Goal: Task Accomplishment & Management: Complete application form

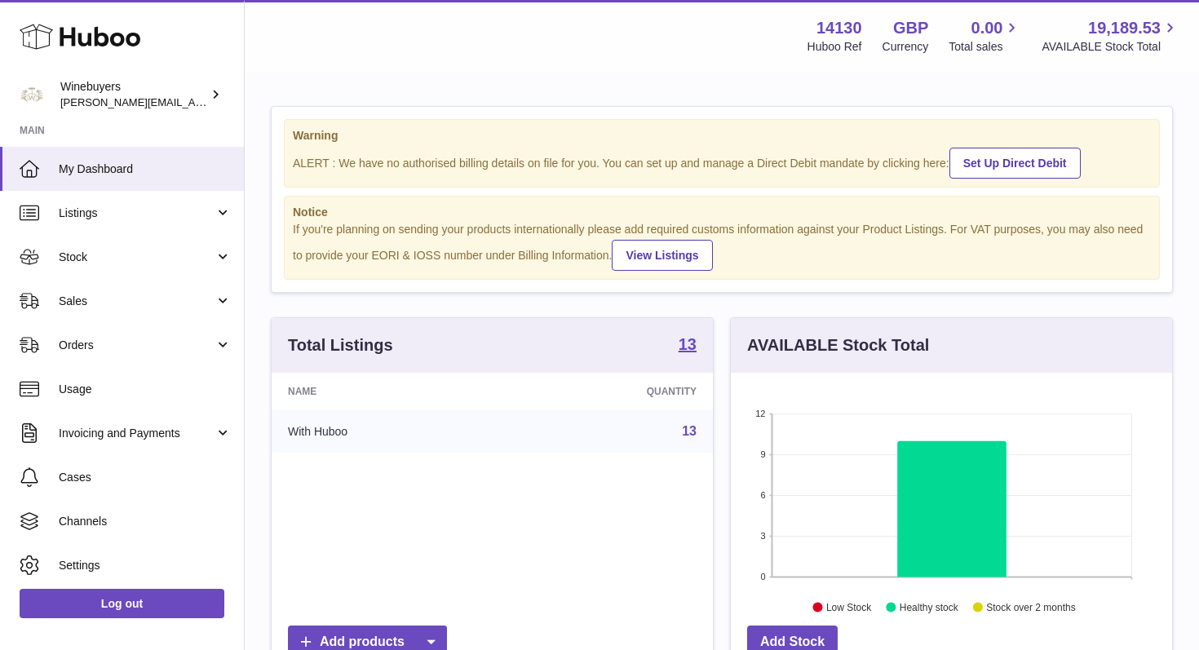
scroll to position [254, 441]
click at [219, 339] on link "Orders" at bounding box center [122, 345] width 244 height 44
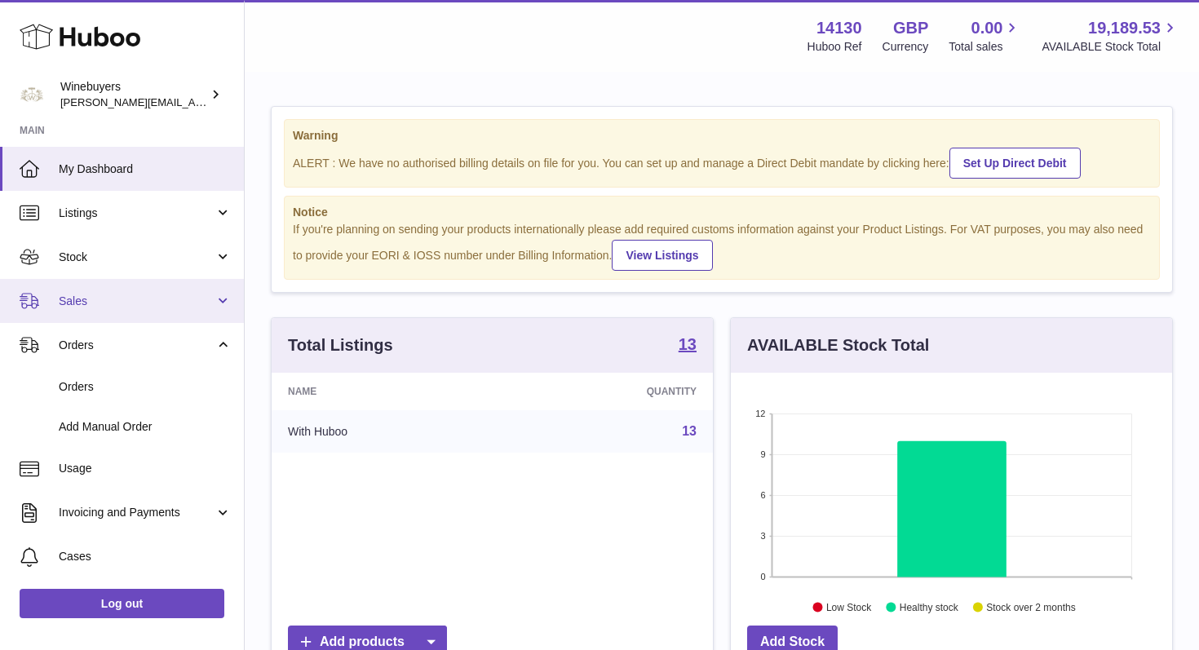
click at [223, 305] on link "Sales" at bounding box center [122, 301] width 244 height 44
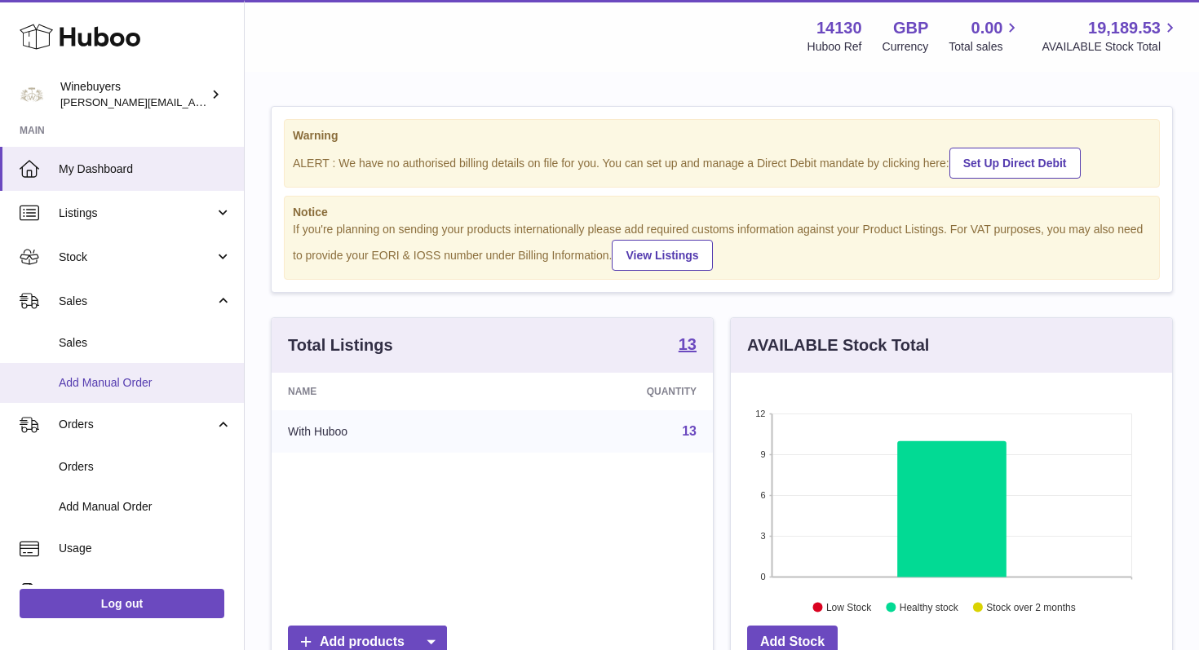
click at [133, 380] on span "Add Manual Order" at bounding box center [145, 382] width 173 height 15
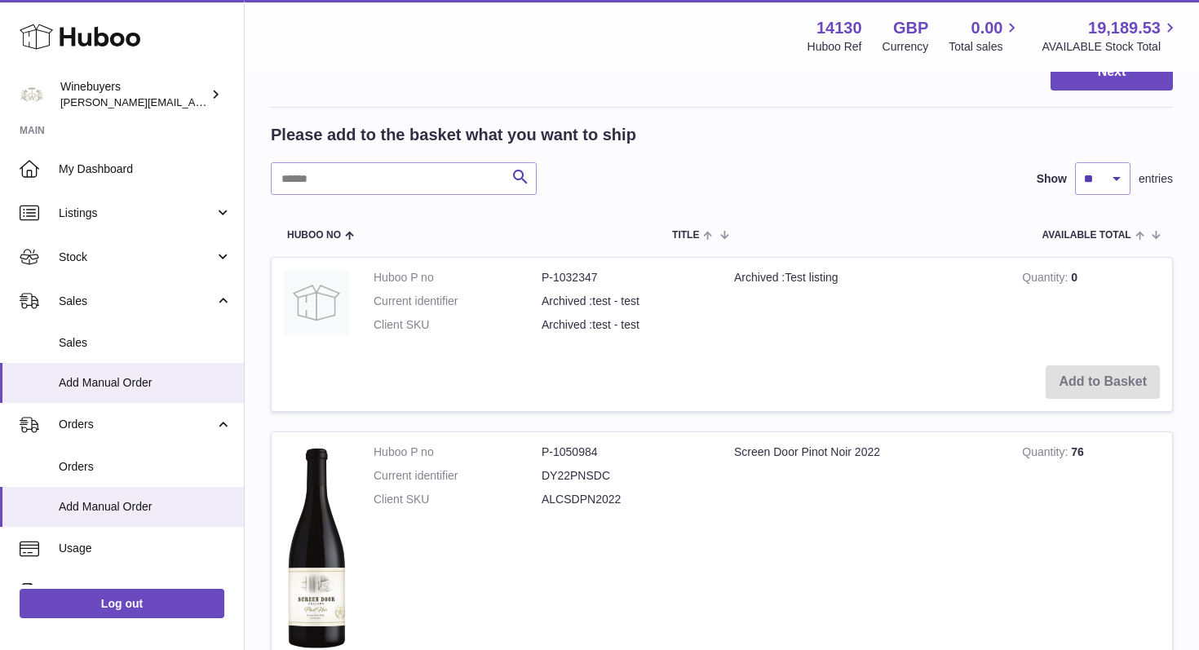
scroll to position [249, 0]
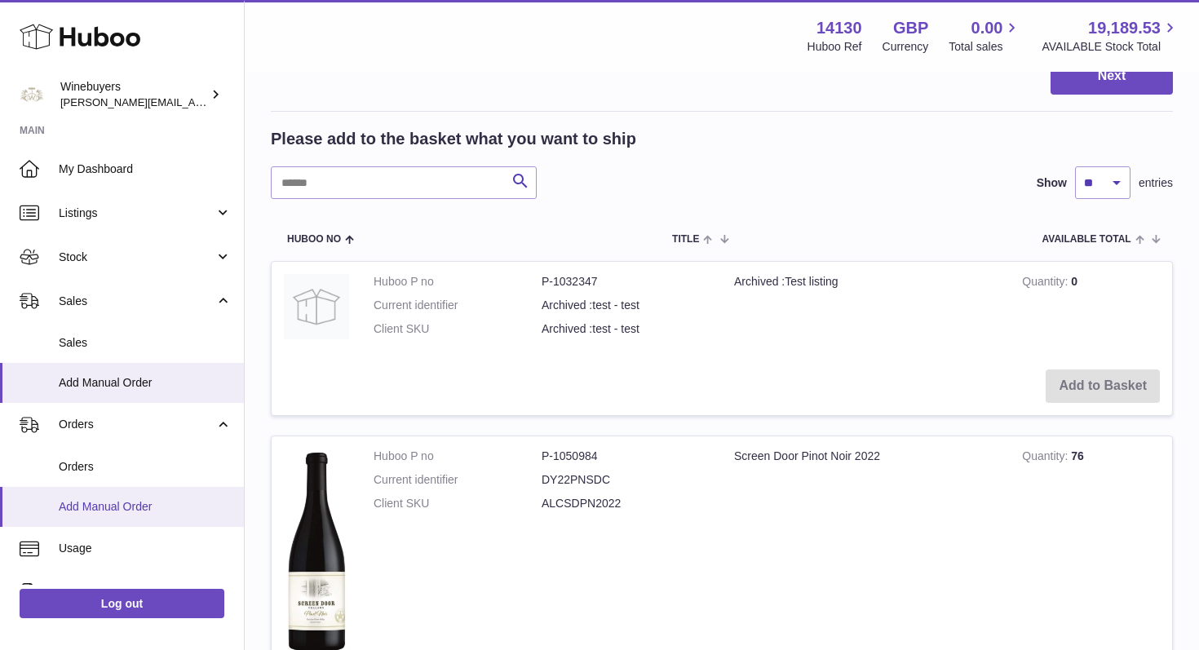
click at [157, 508] on span "Add Manual Order" at bounding box center [145, 506] width 173 height 15
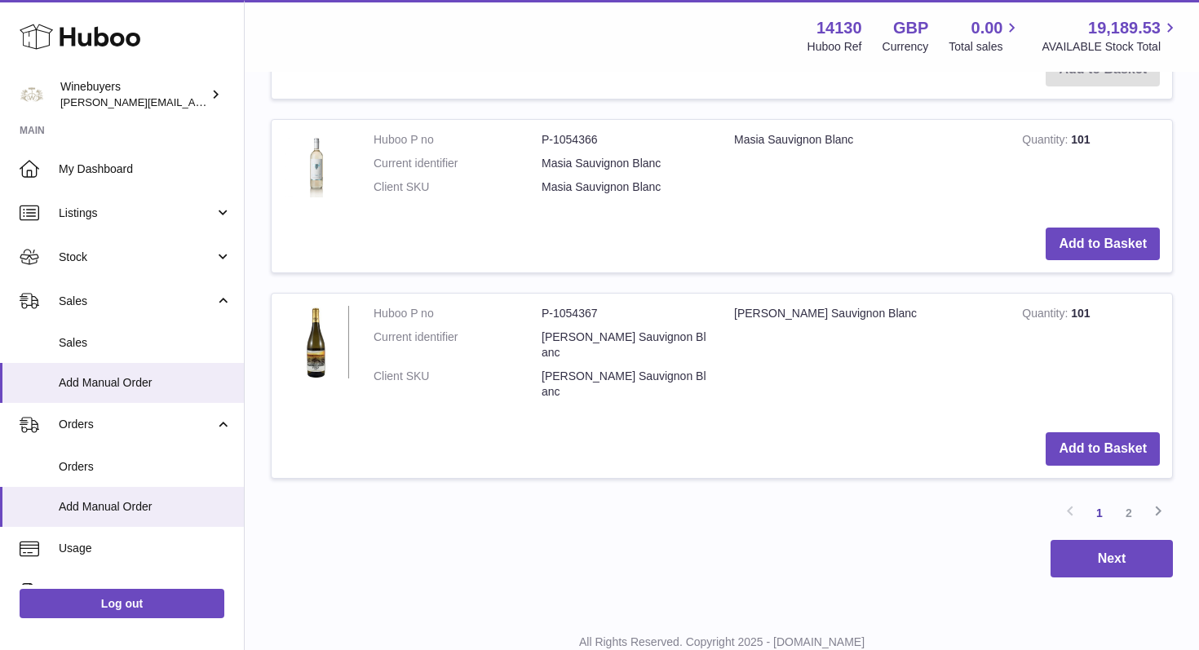
scroll to position [2260, 0]
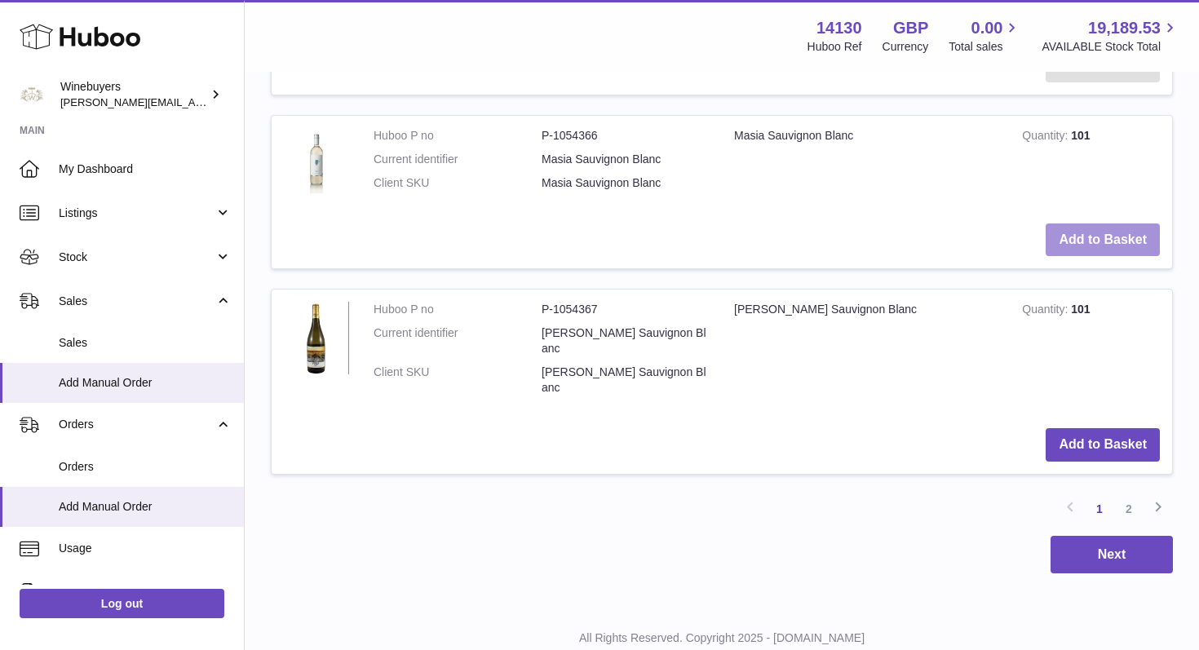
click at [1101, 236] on button "Add to Basket" at bounding box center [1102, 239] width 114 height 33
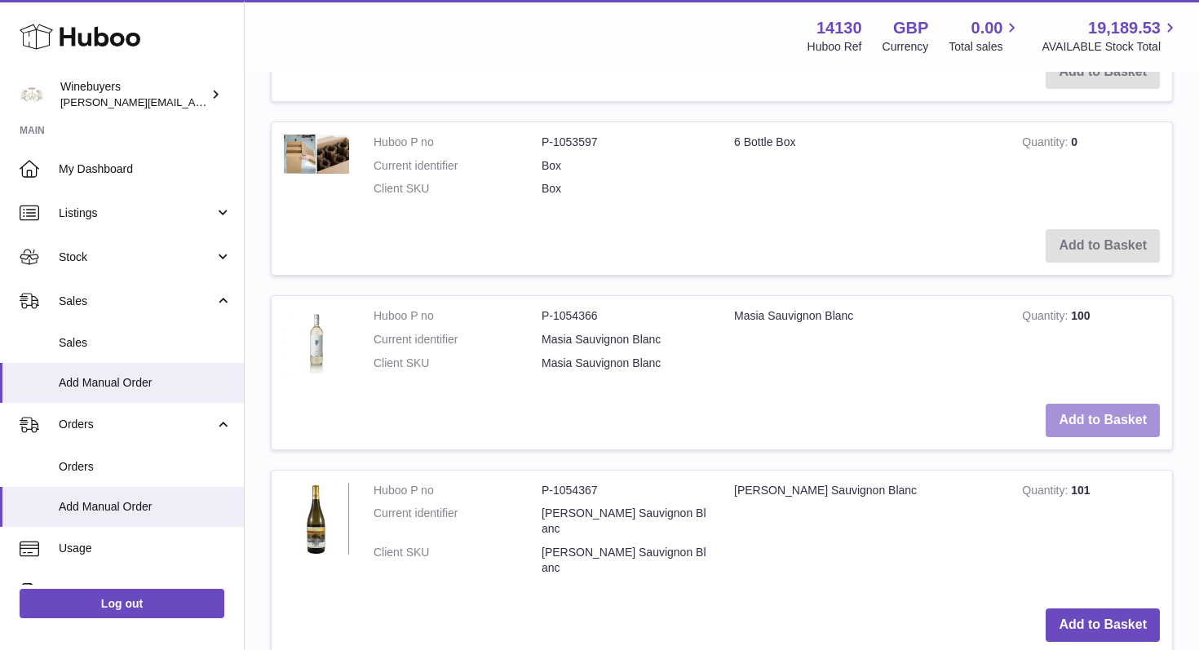
scroll to position [2440, 0]
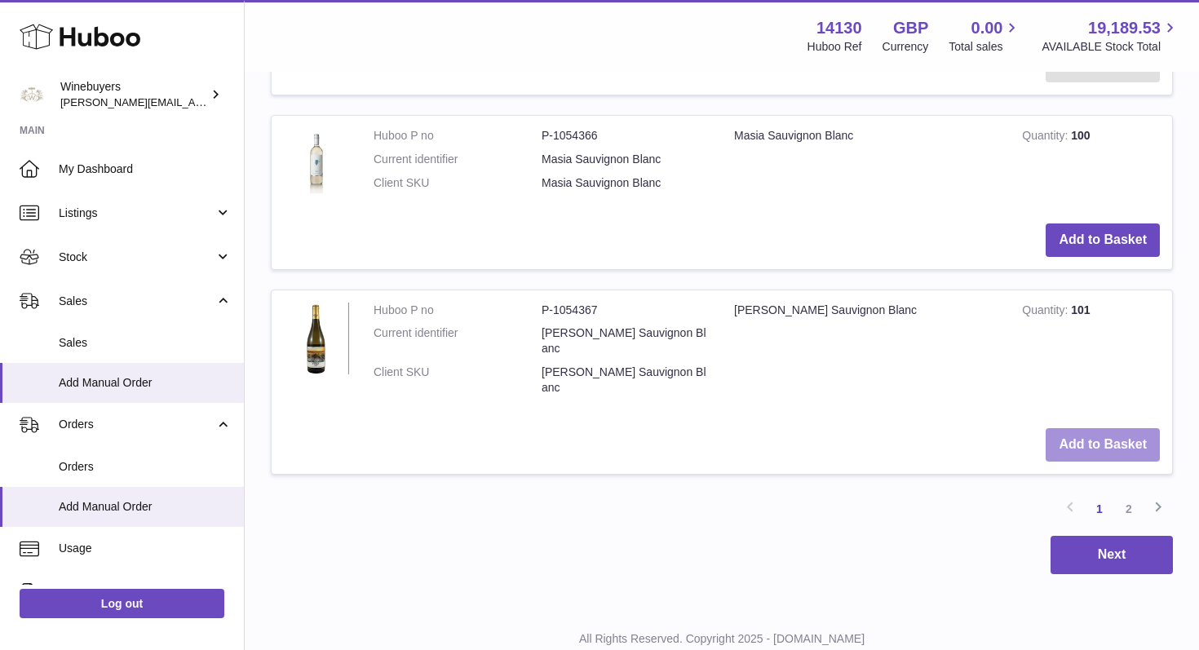
click at [1102, 428] on button "Add to Basket" at bounding box center [1102, 444] width 114 height 33
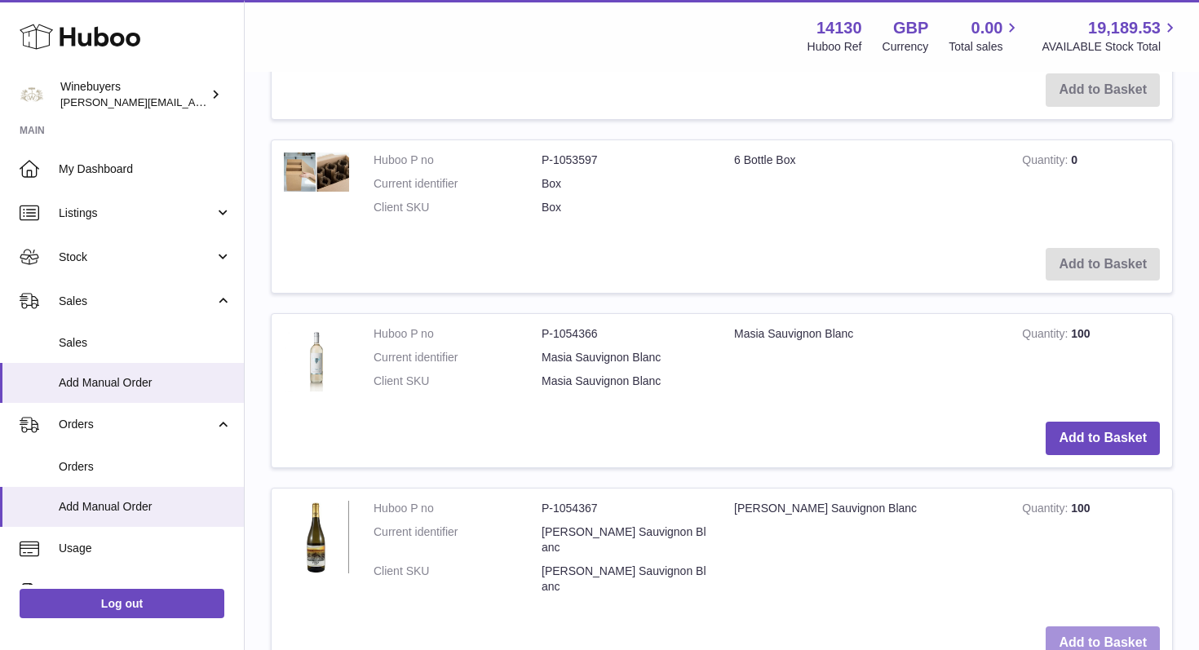
scroll to position [2620, 0]
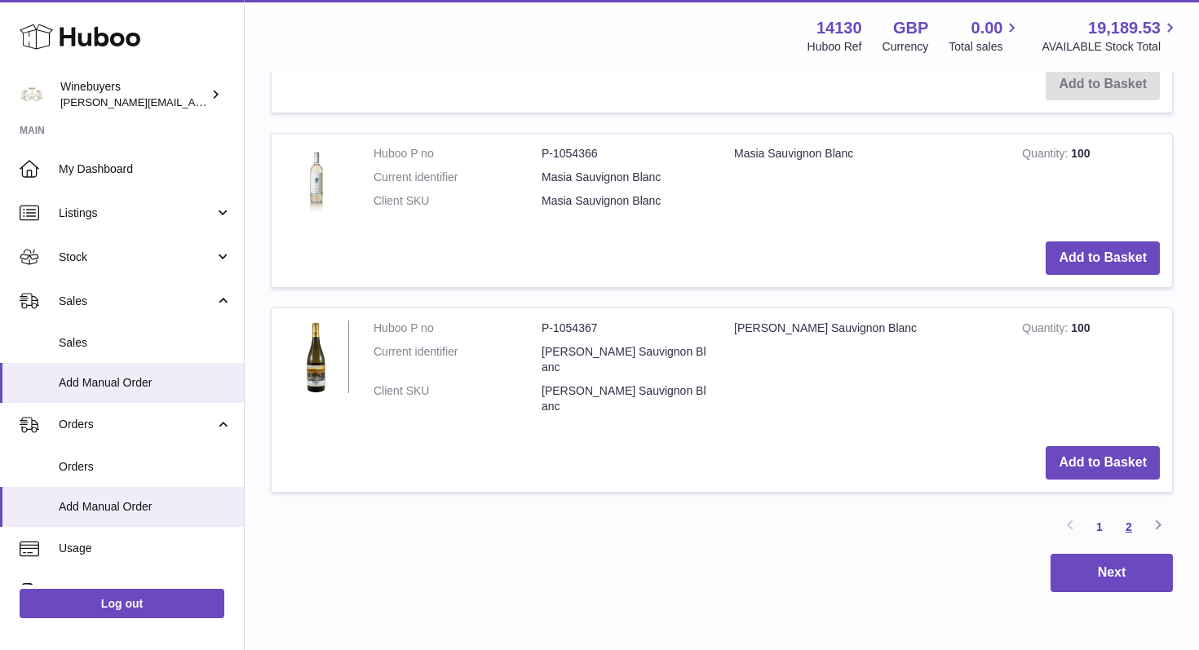
click at [1127, 512] on link "2" at bounding box center [1128, 526] width 29 height 29
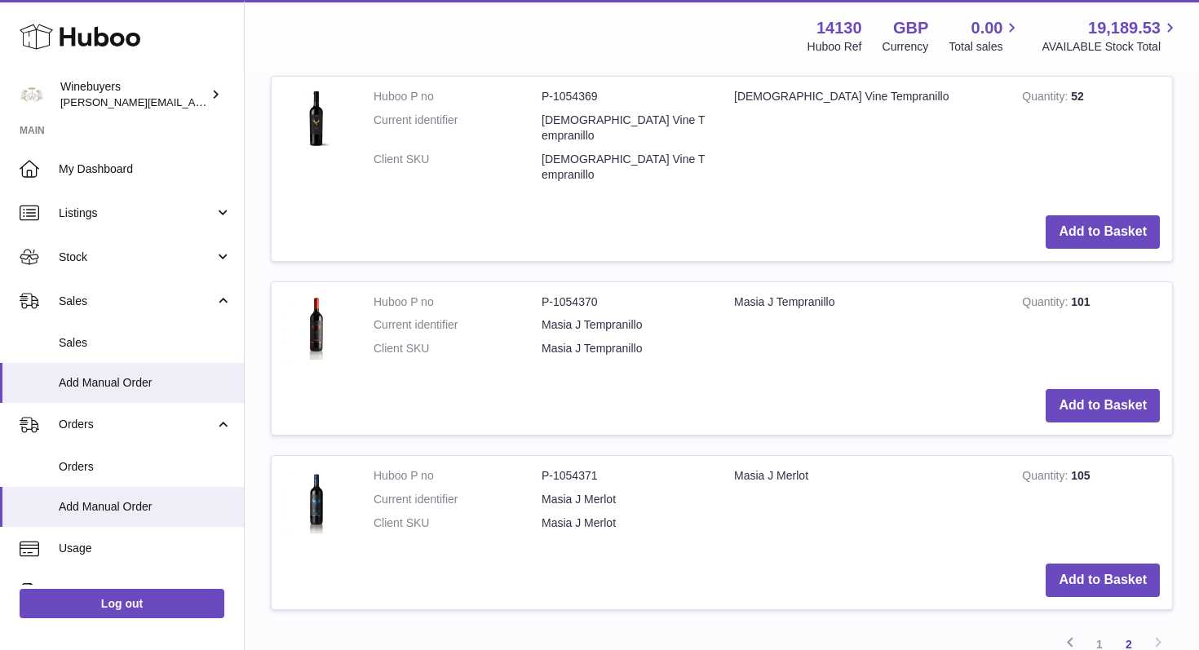
scroll to position [992, 0]
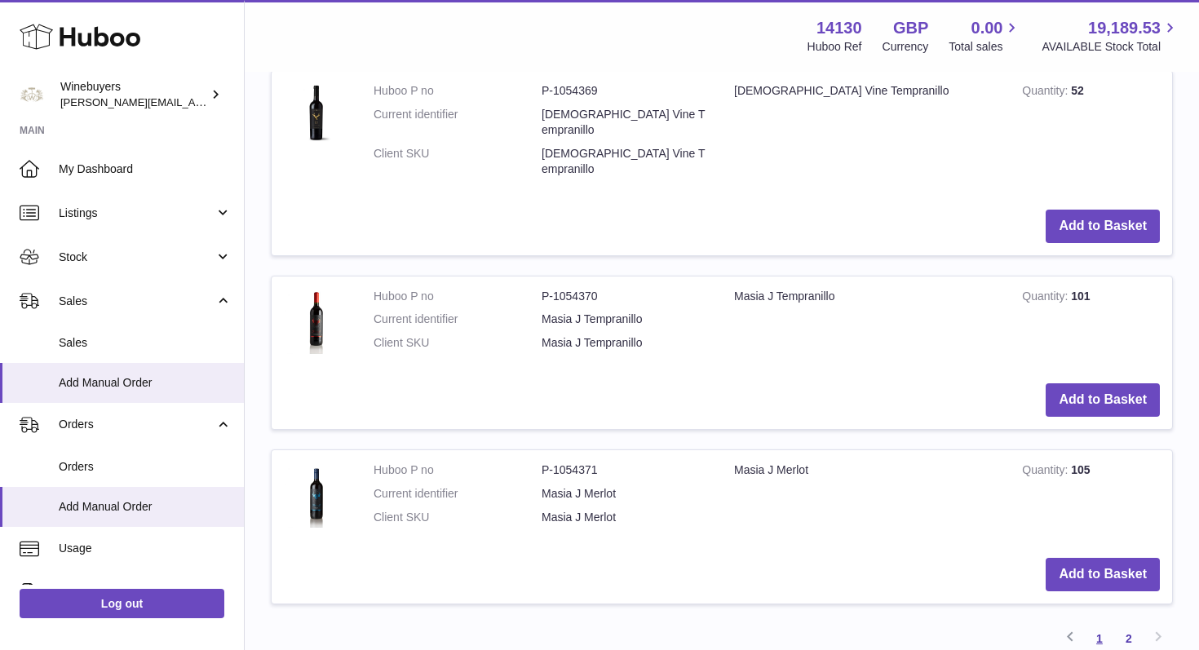
click at [1096, 624] on link "1" at bounding box center [1099, 638] width 29 height 29
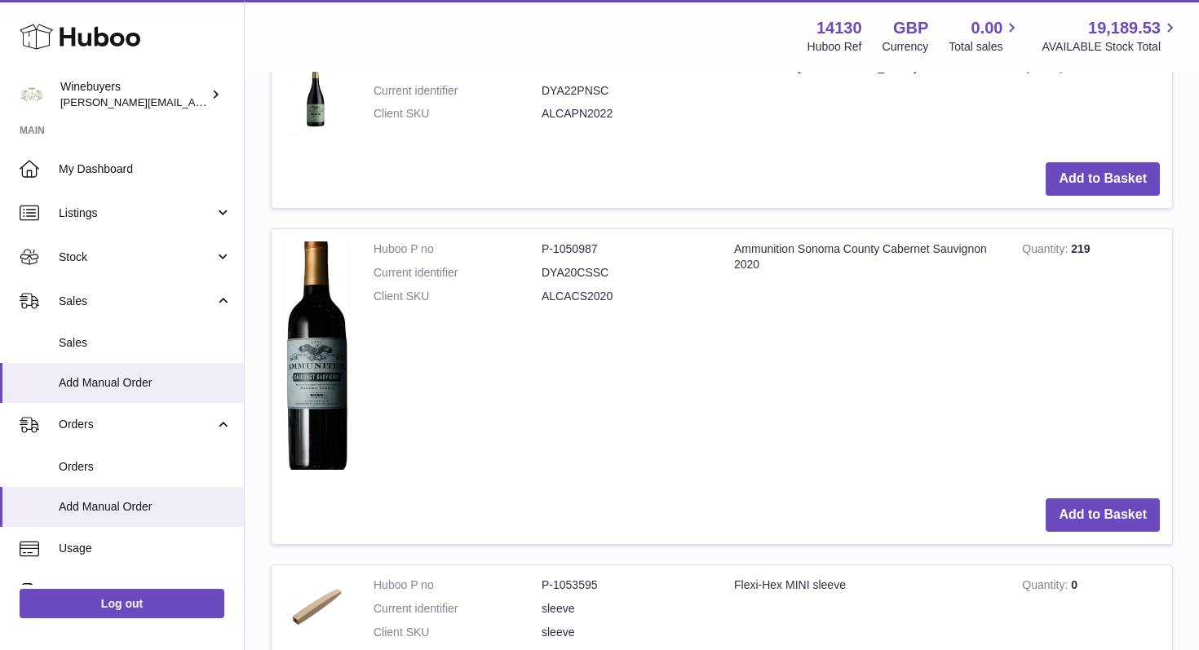
scroll to position [1670, 0]
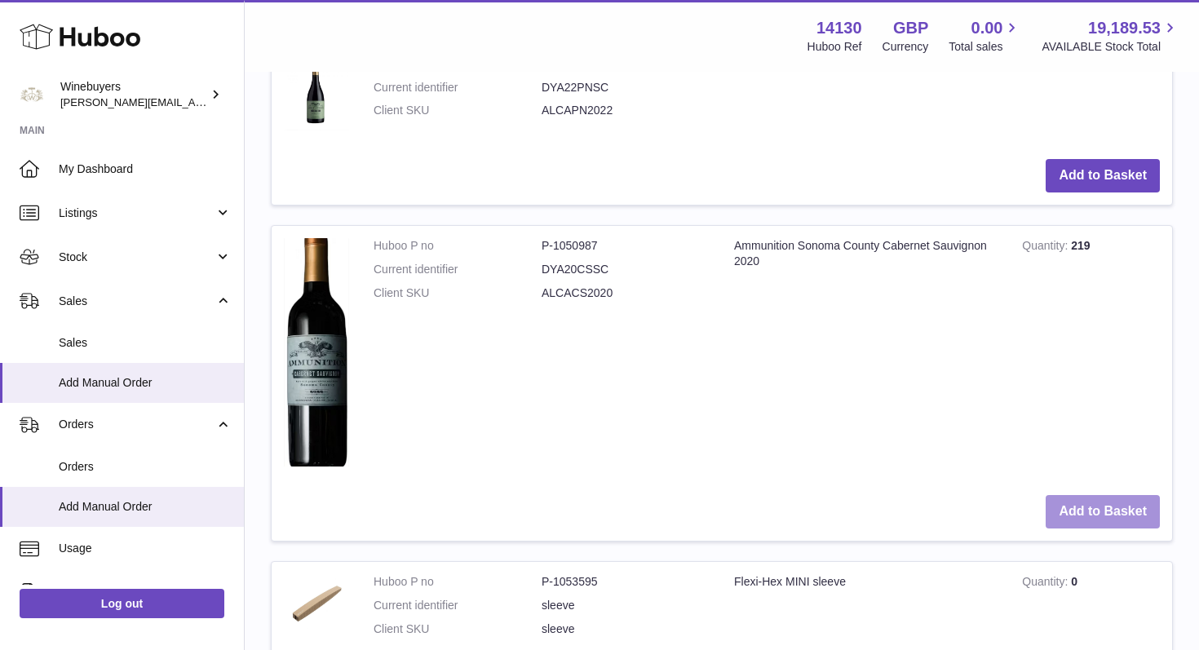
click at [1115, 495] on button "Add to Basket" at bounding box center [1102, 511] width 114 height 33
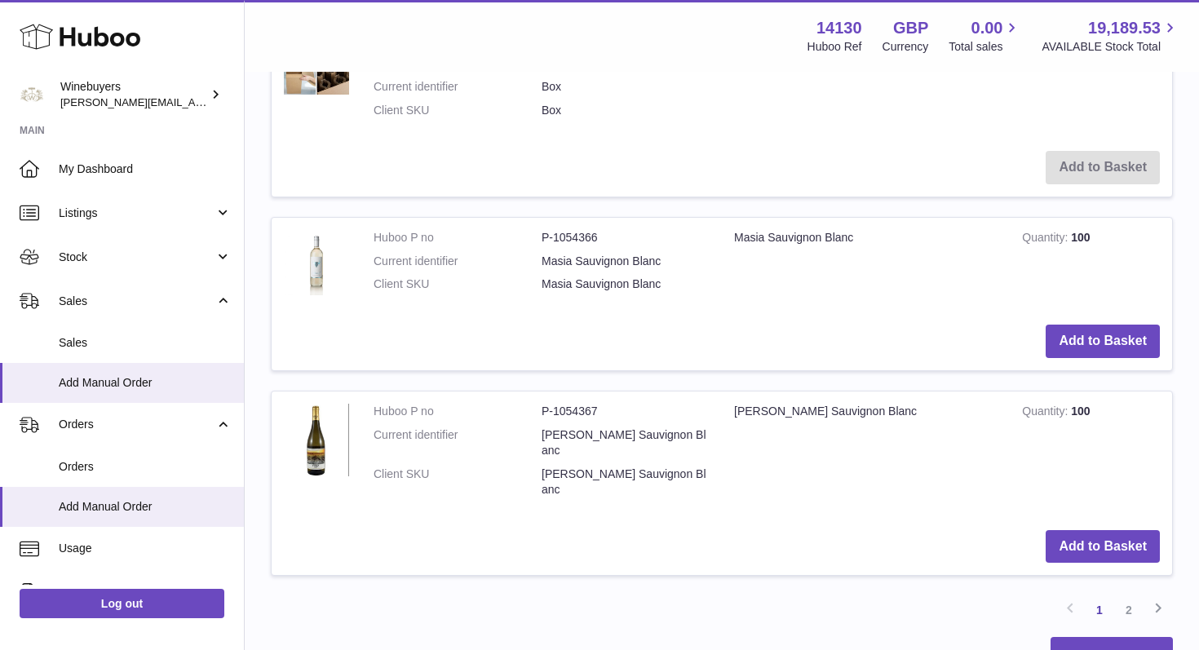
scroll to position [2984, 0]
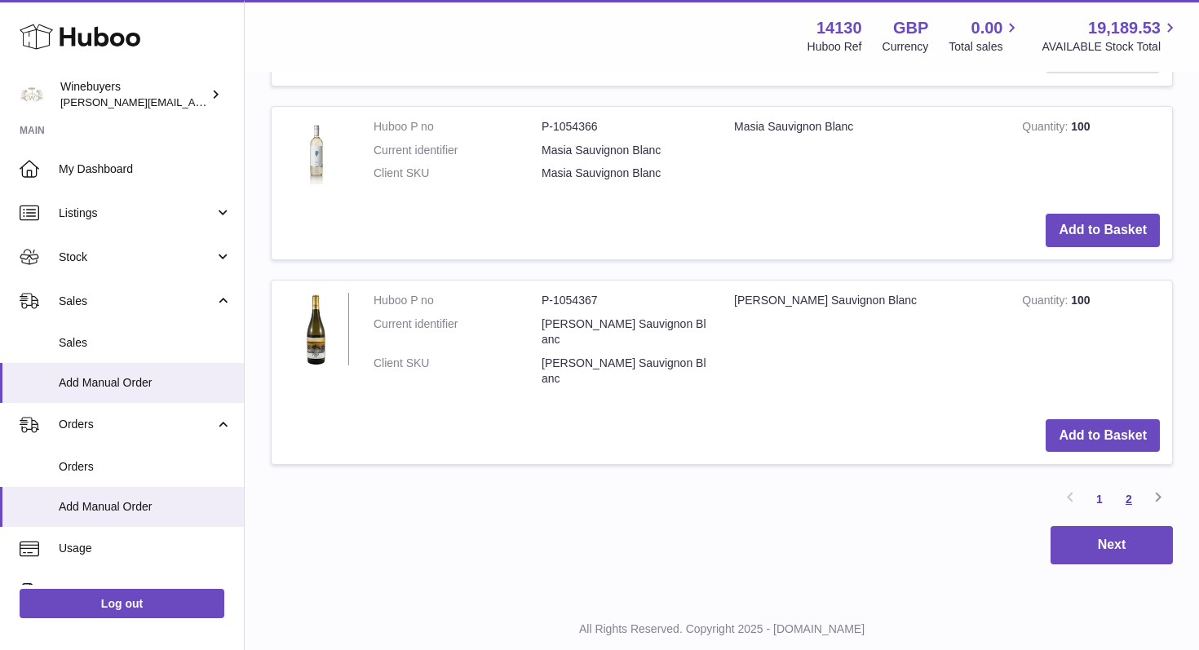
click at [1124, 484] on link "2" at bounding box center [1128, 498] width 29 height 29
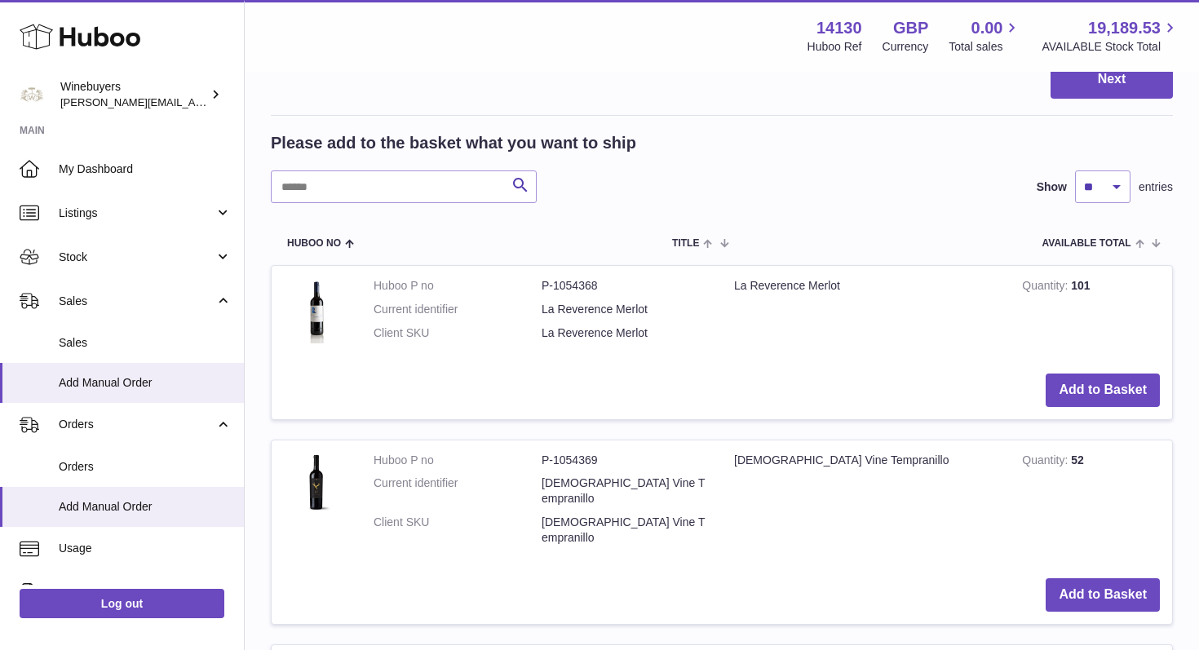
scroll to position [970, 0]
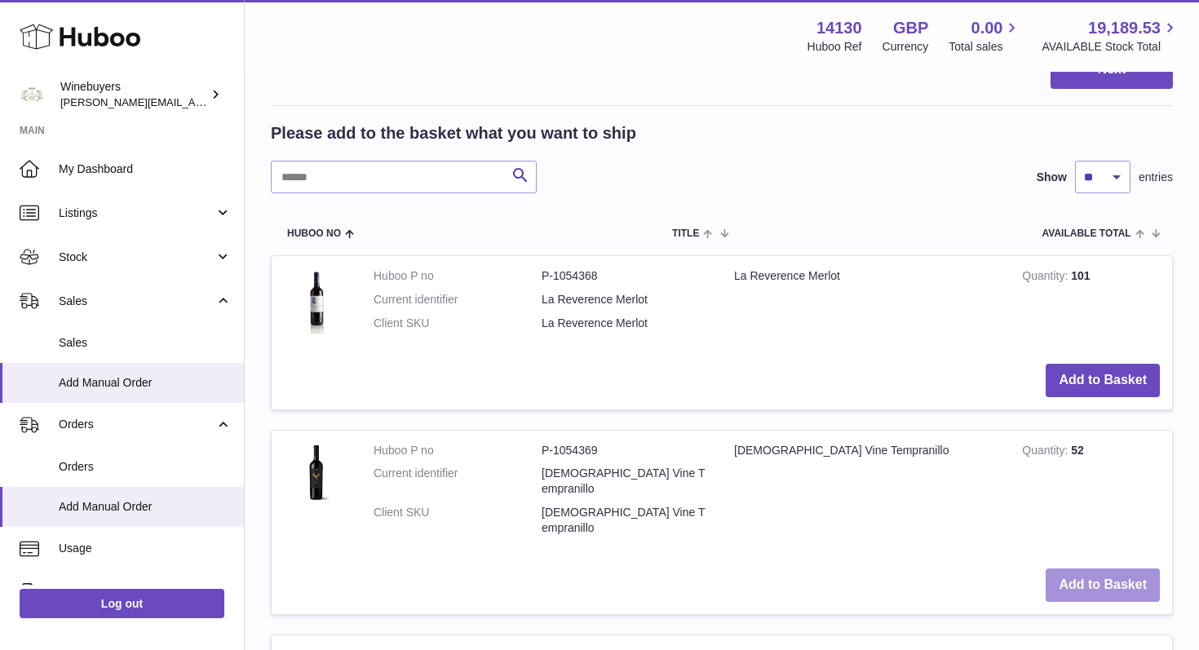
click at [1096, 568] on button "Add to Basket" at bounding box center [1102, 584] width 114 height 33
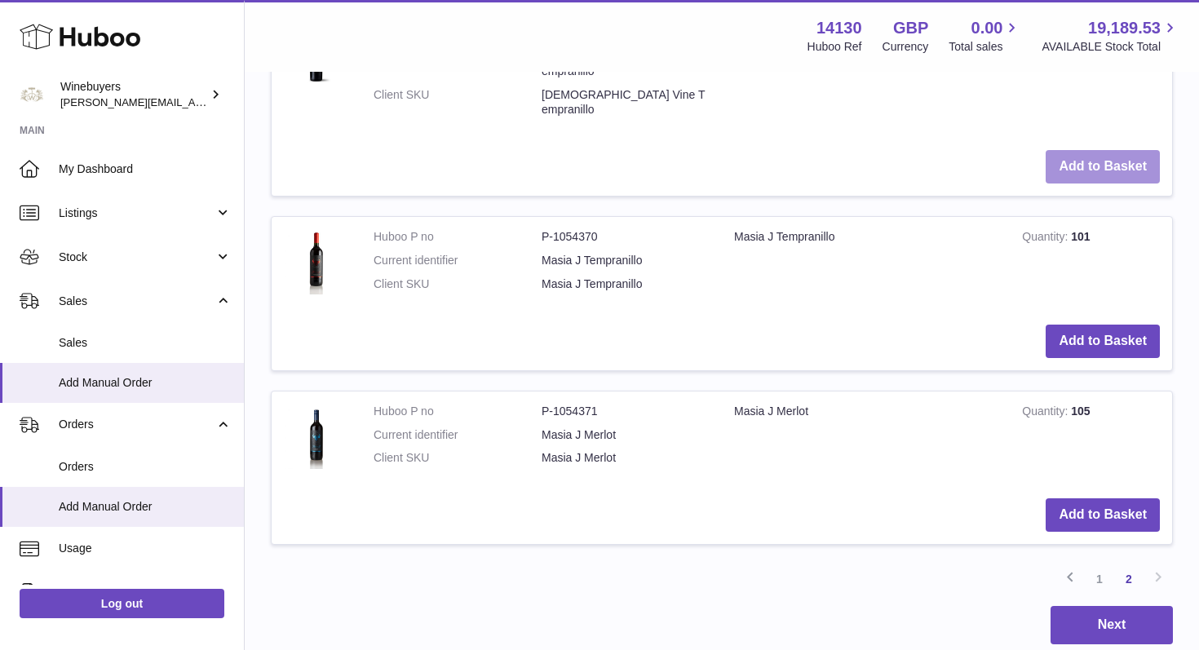
scroll to position [1594, 0]
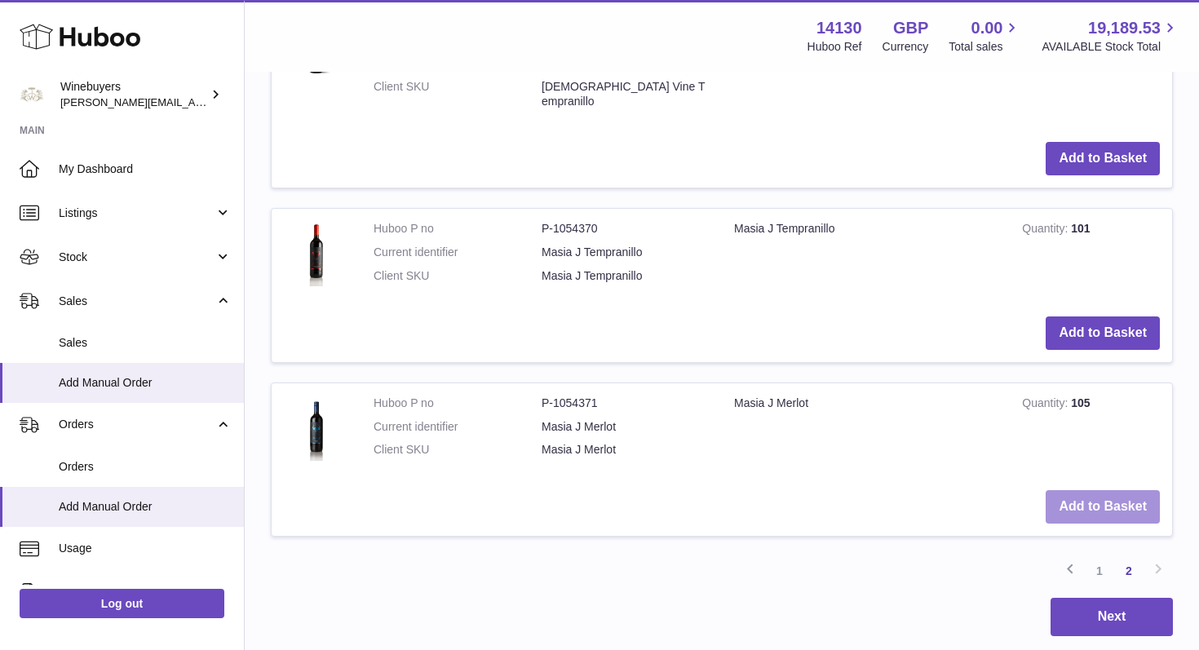
click at [1103, 490] on button "Add to Basket" at bounding box center [1102, 506] width 114 height 33
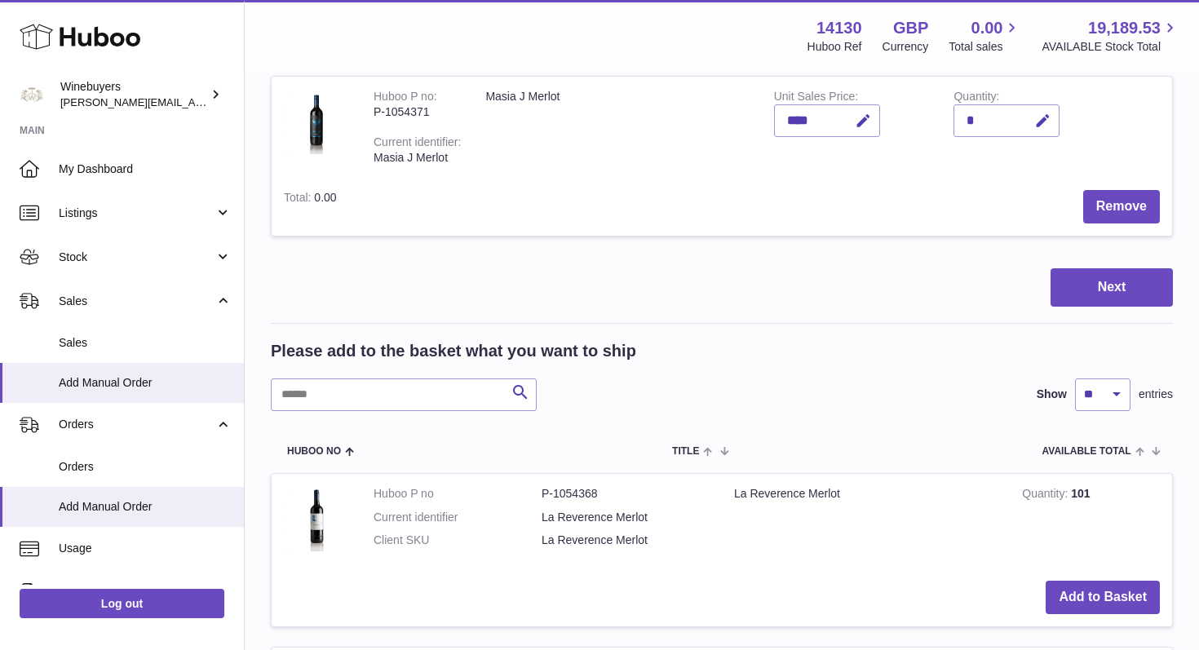
scroll to position [1133, 0]
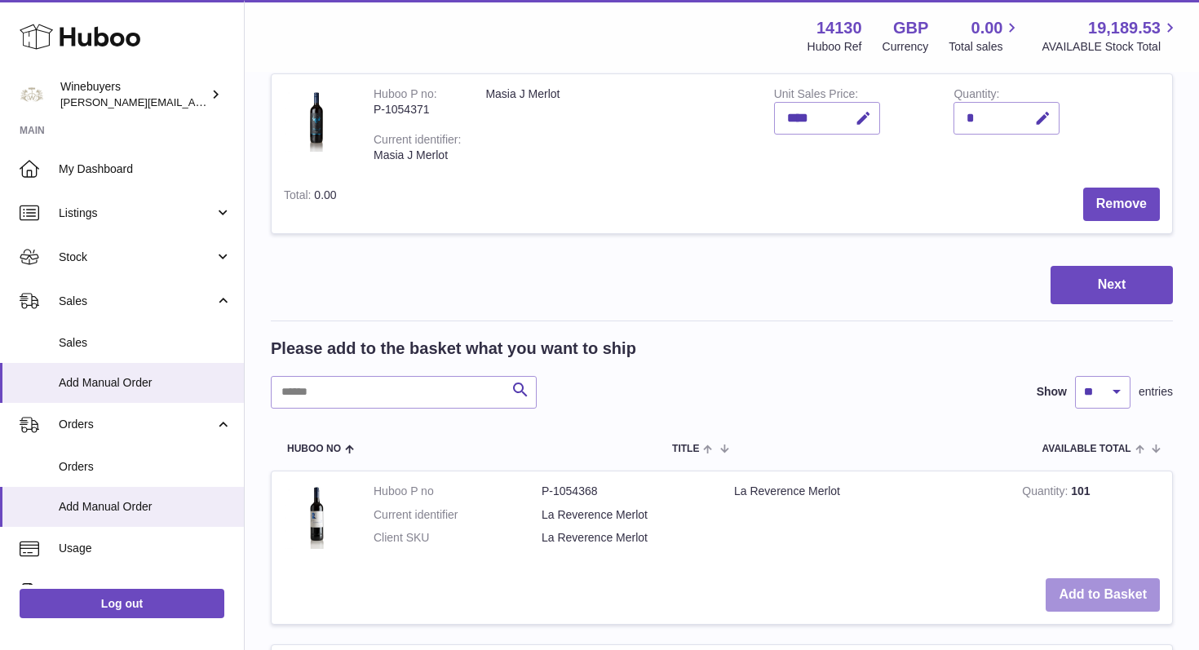
click at [1101, 578] on button "Add to Basket" at bounding box center [1102, 594] width 114 height 33
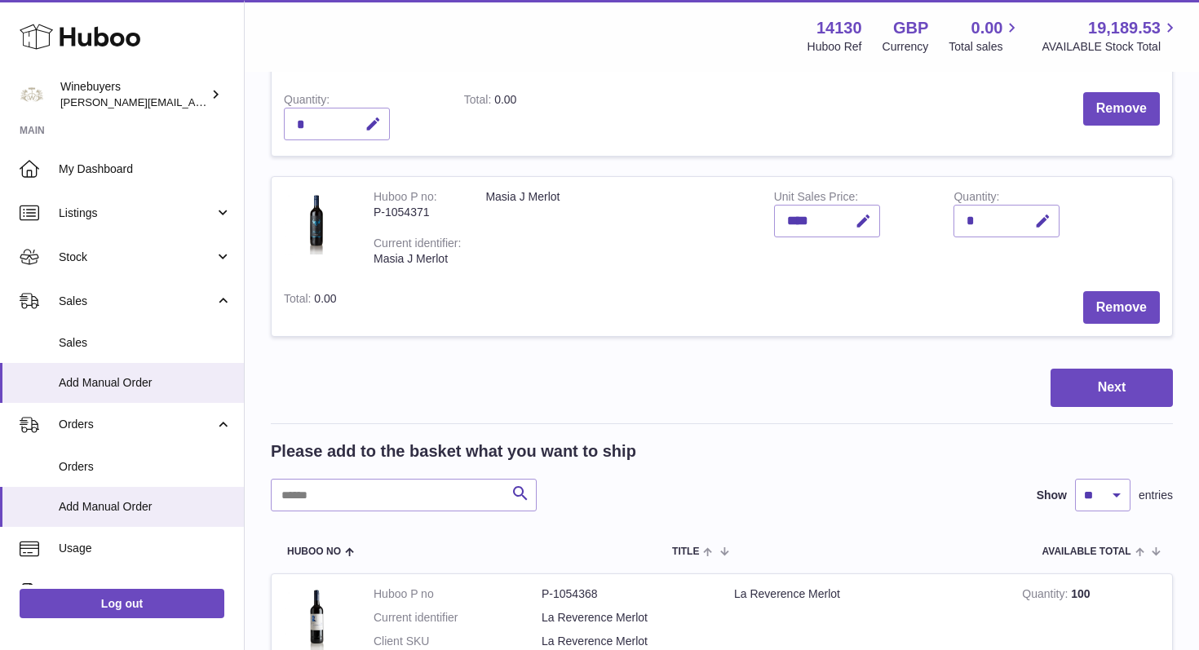
scroll to position [1228, 0]
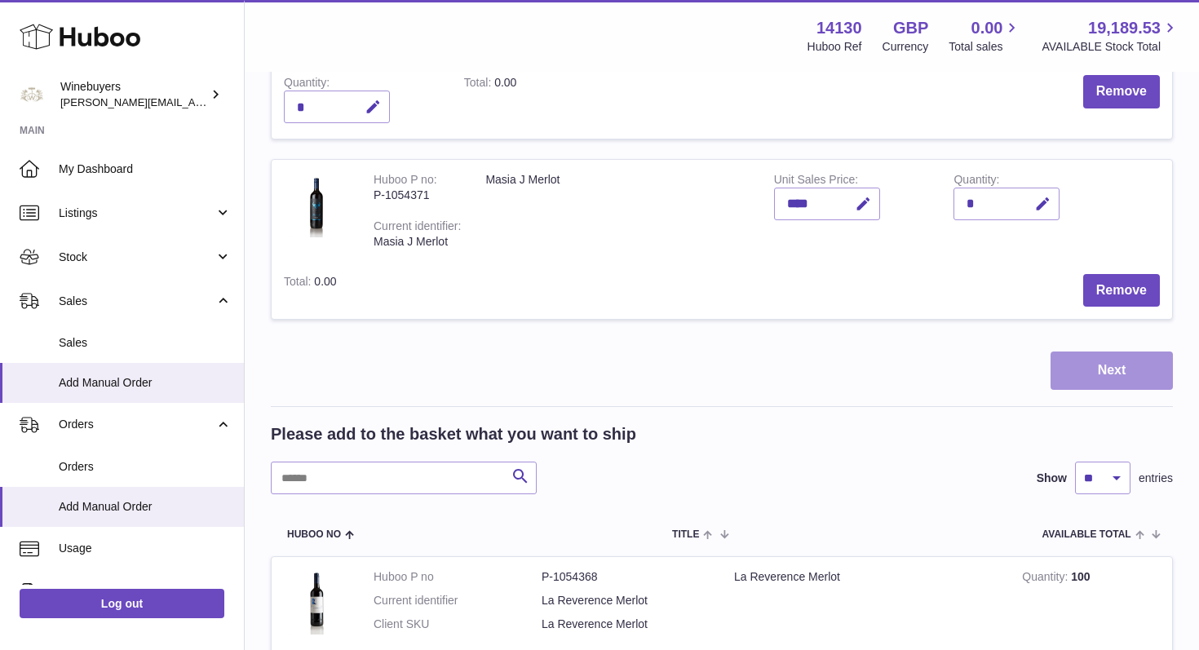
click at [1106, 352] on button "Next" at bounding box center [1111, 370] width 122 height 38
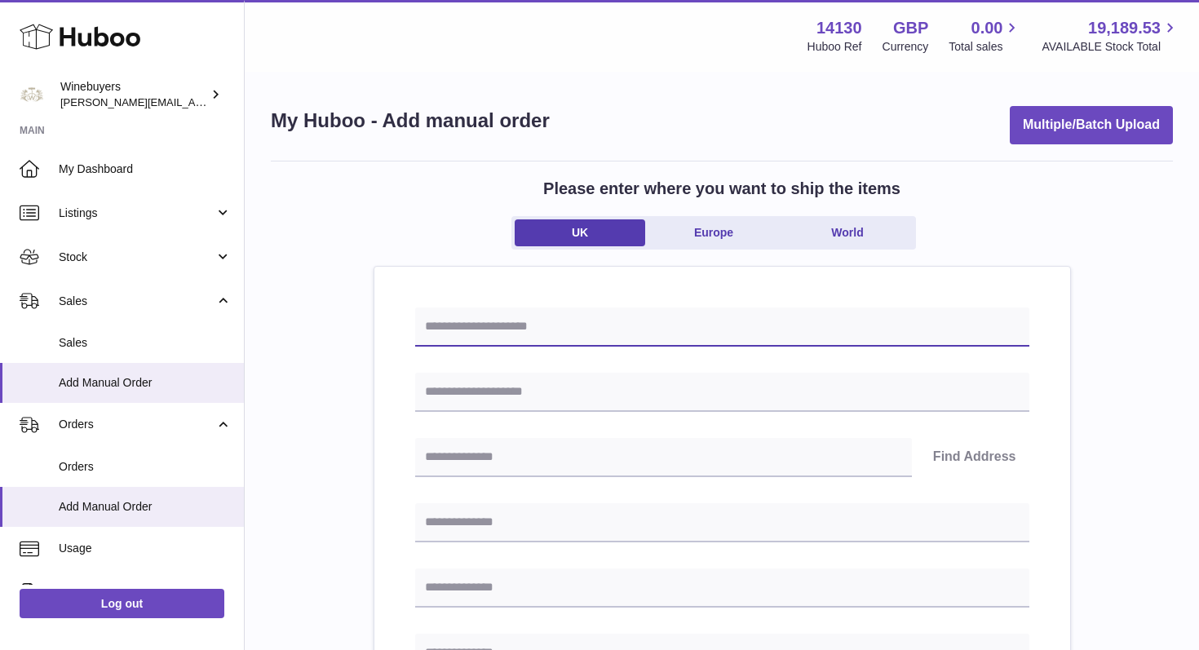
click at [501, 320] on input "text" at bounding box center [722, 326] width 614 height 39
type input "******"
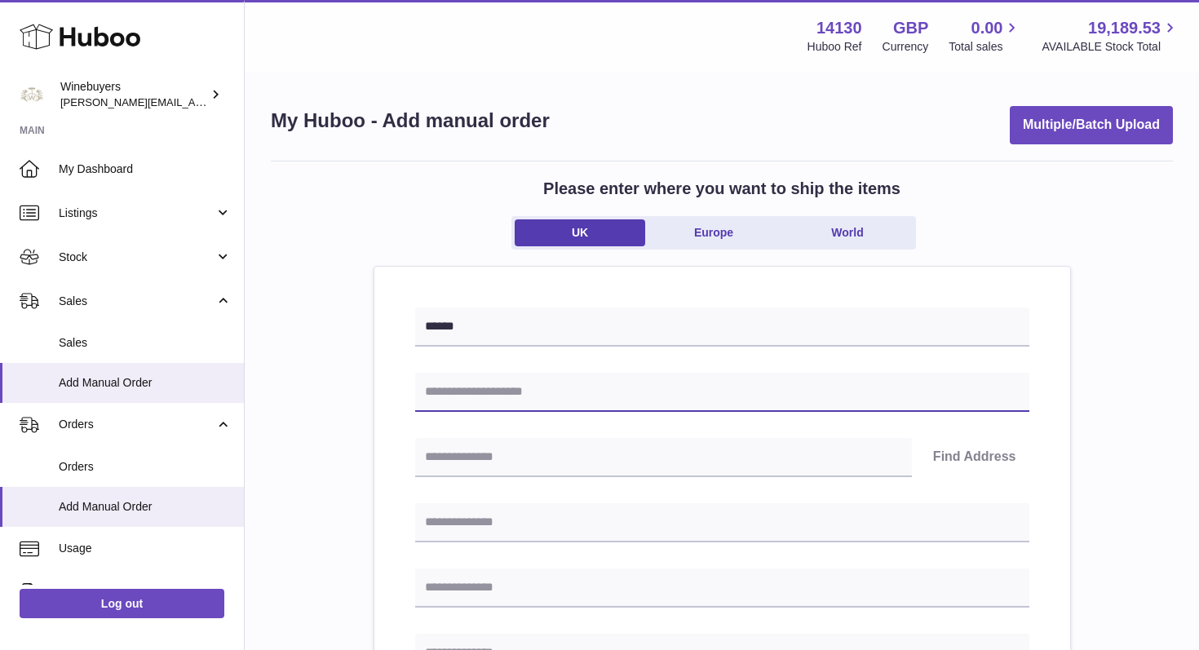
click at [475, 393] on input "text" at bounding box center [722, 392] width 614 height 39
type input "*"
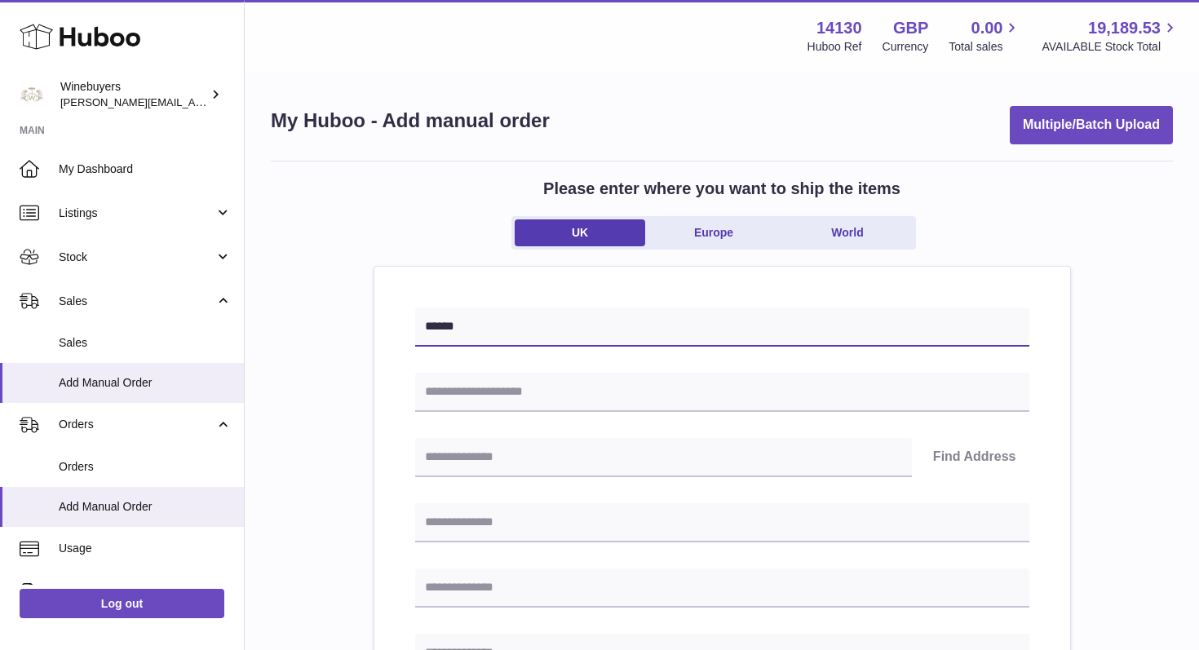
click at [532, 323] on input "******" at bounding box center [722, 326] width 614 height 39
type input "*"
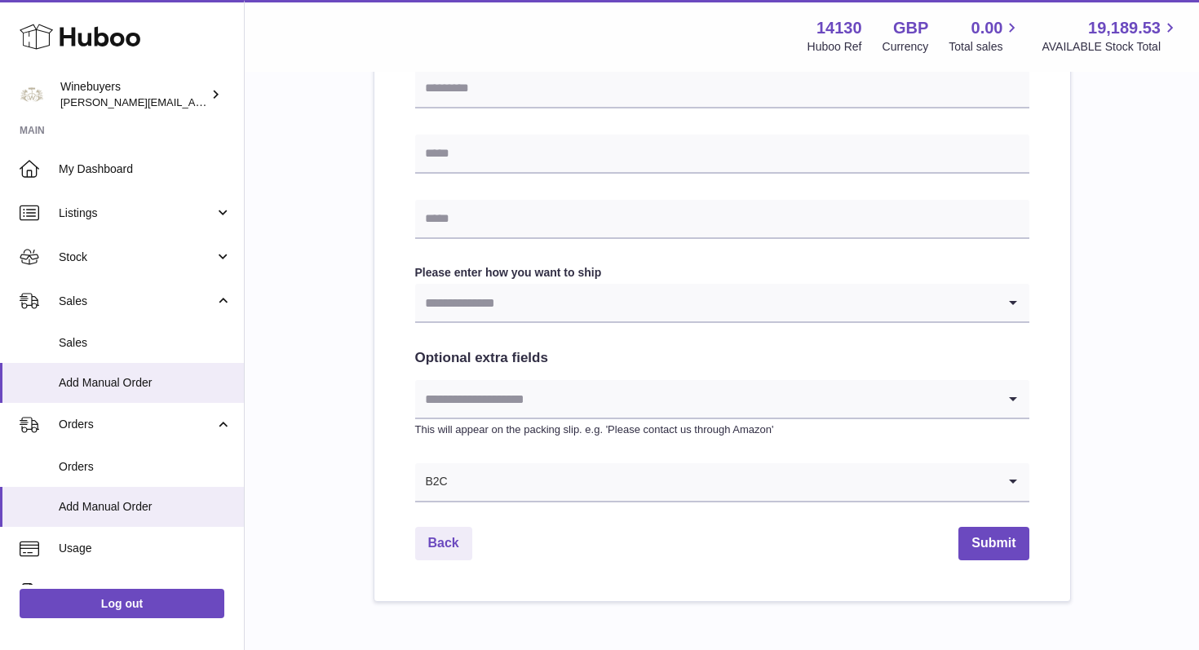
scroll to position [700, 0]
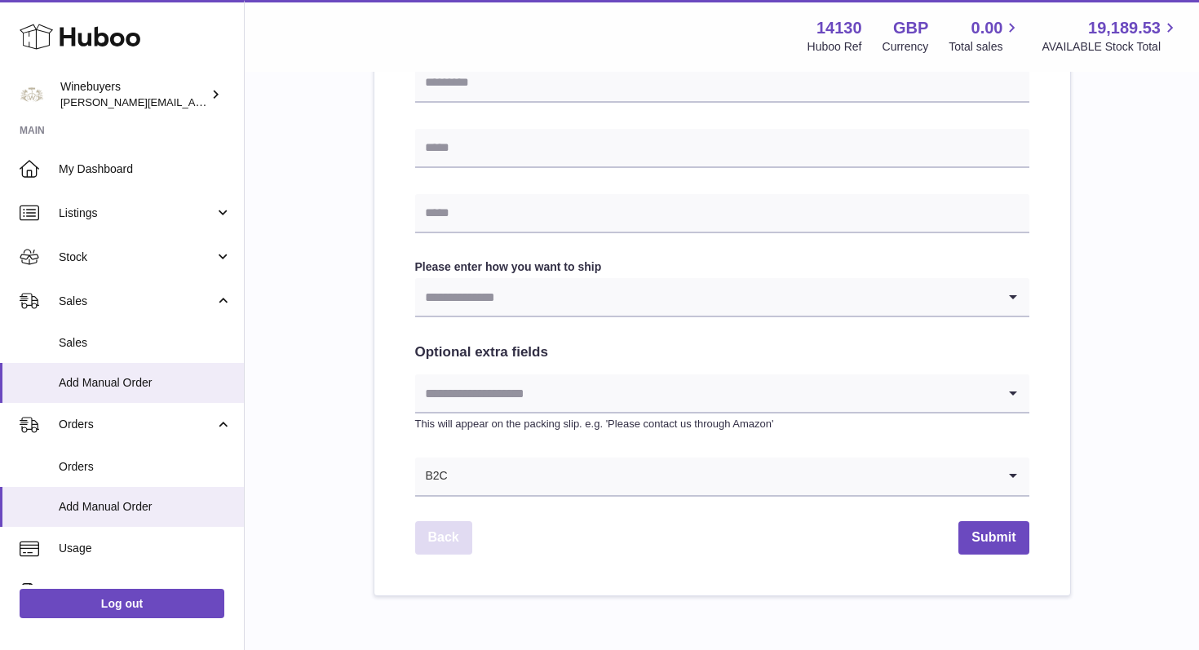
click at [451, 530] on link "Back" at bounding box center [443, 537] width 57 height 33
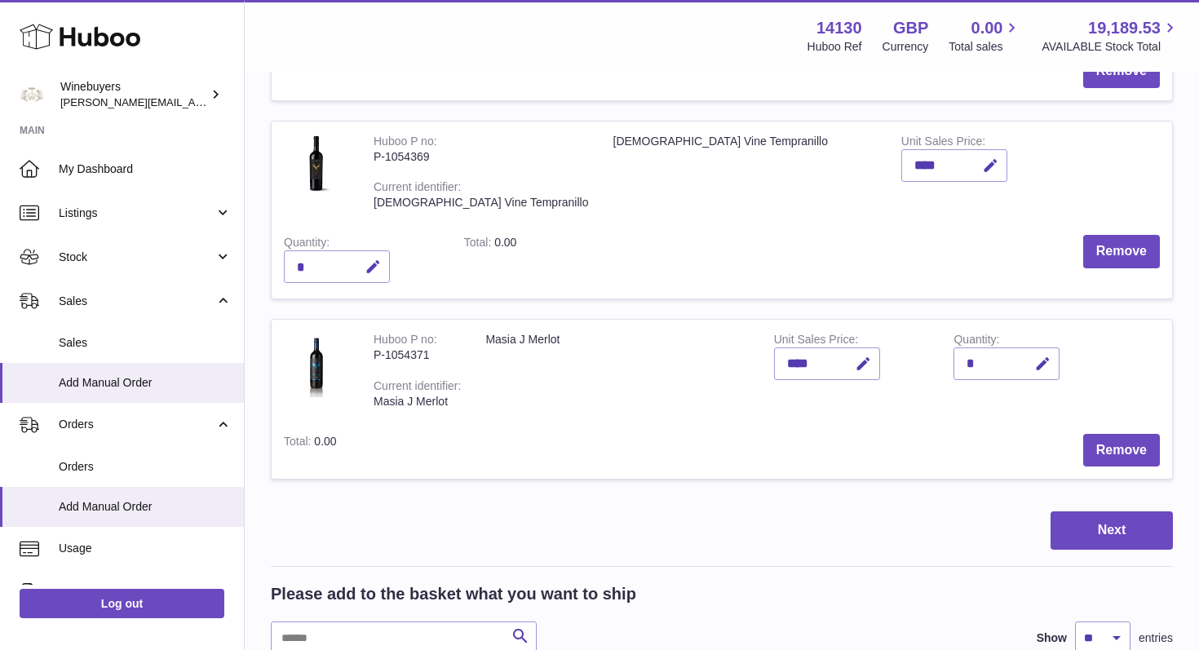
scroll to position [1067, 0]
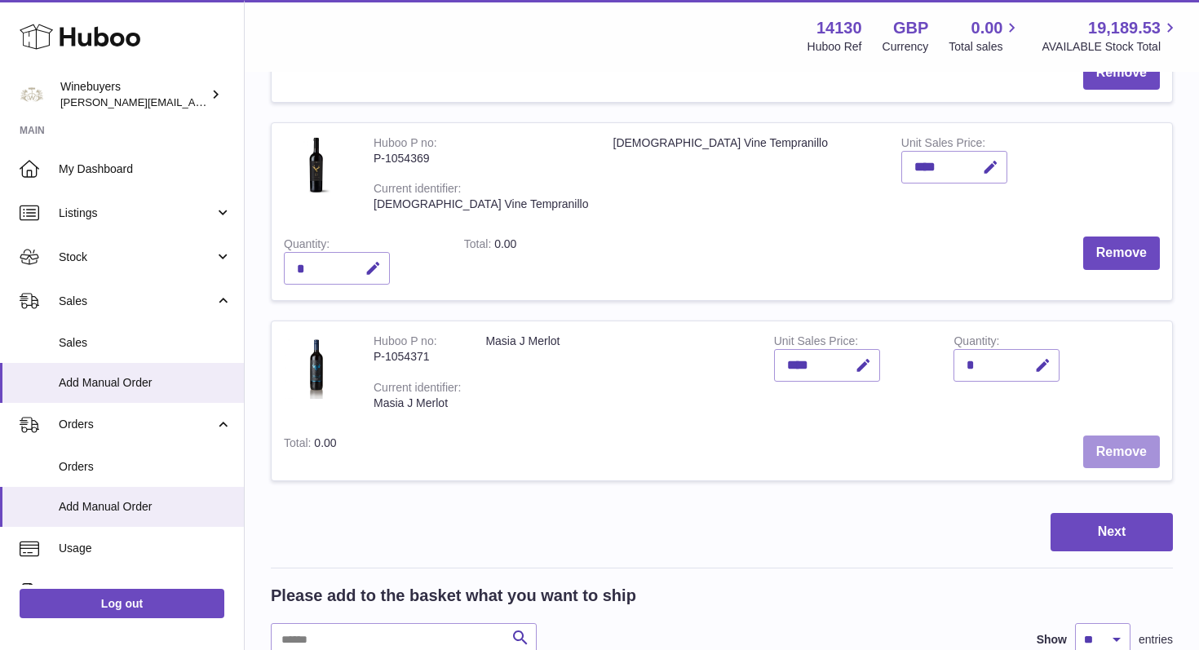
click at [1115, 435] on button "Remove" at bounding box center [1121, 451] width 77 height 33
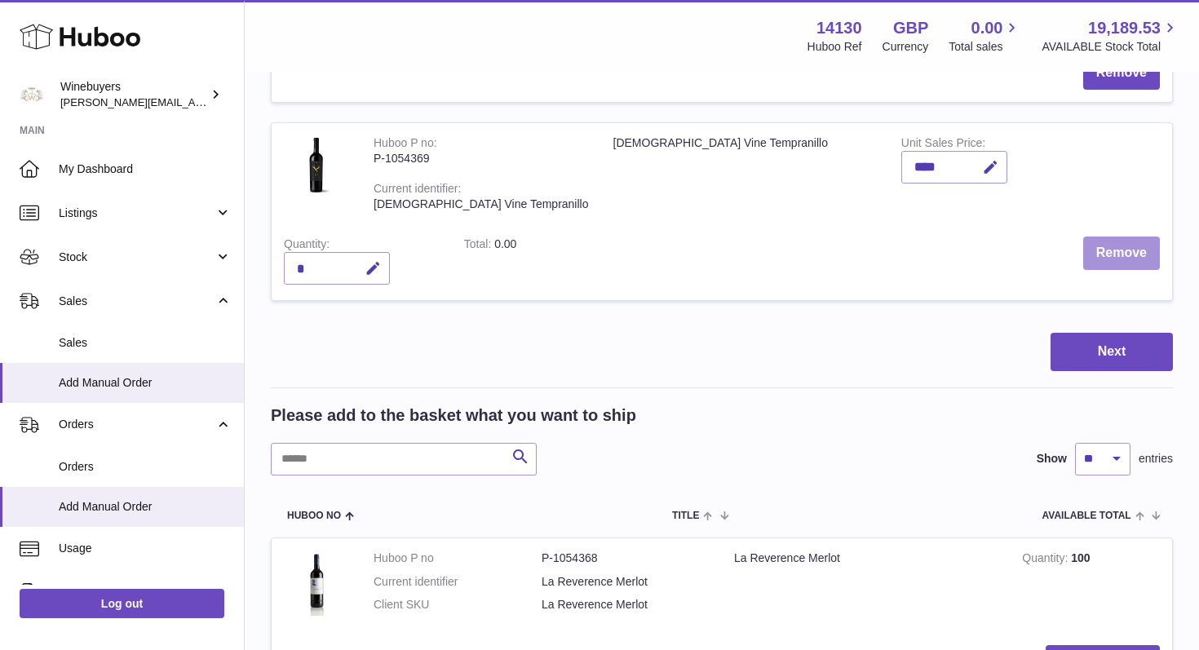
click at [1111, 236] on button "Remove" at bounding box center [1121, 252] width 77 height 33
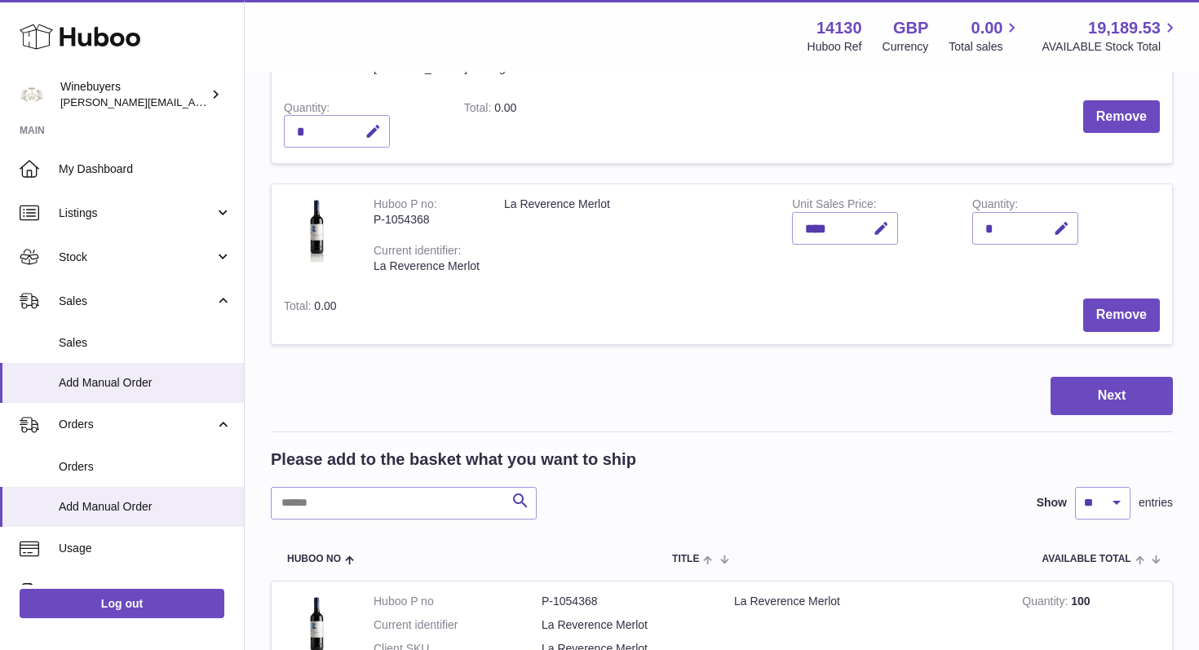
scroll to position [665, 0]
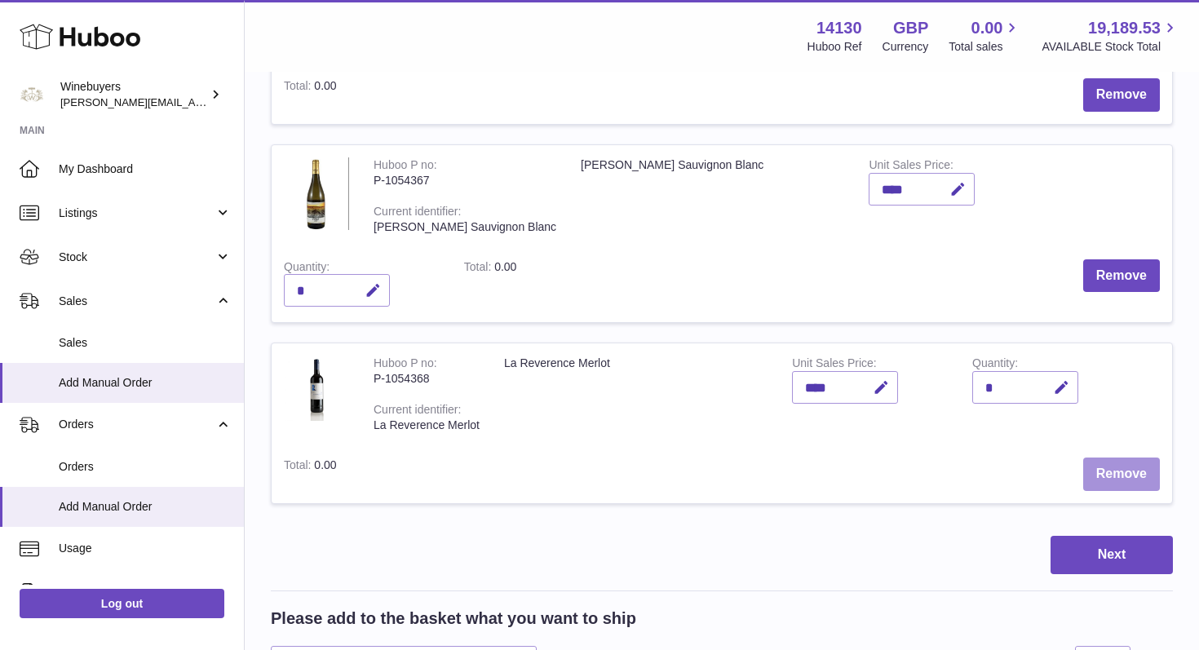
click at [1115, 457] on button "Remove" at bounding box center [1121, 473] width 77 height 33
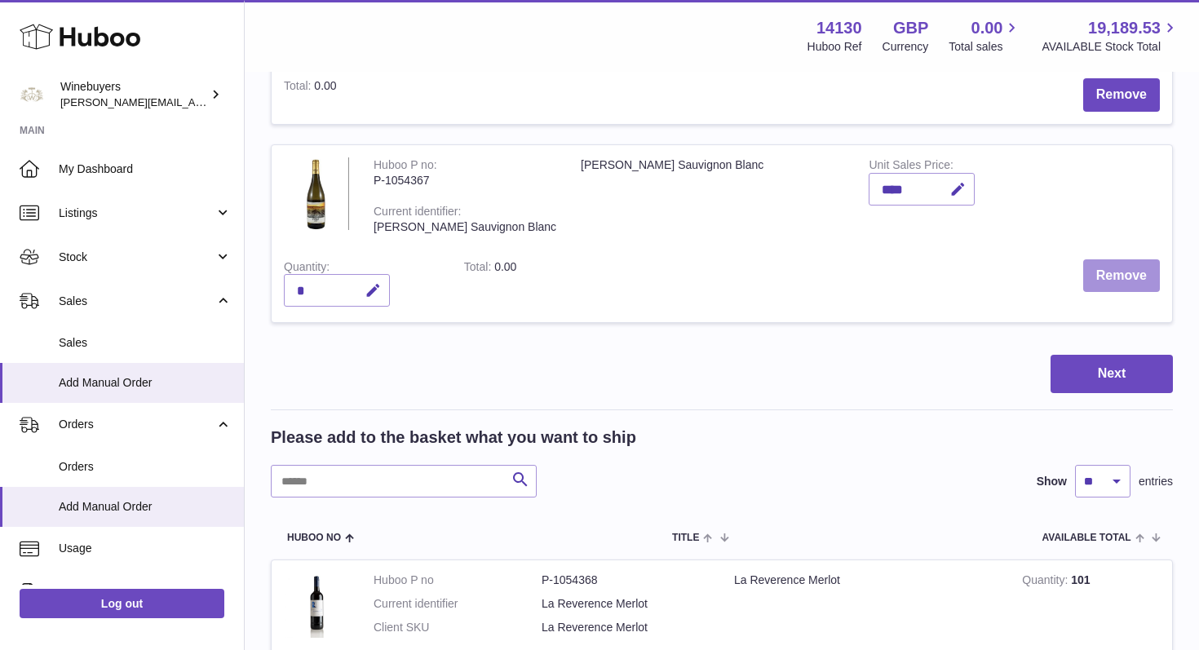
click at [1116, 276] on button "Remove" at bounding box center [1121, 275] width 77 height 33
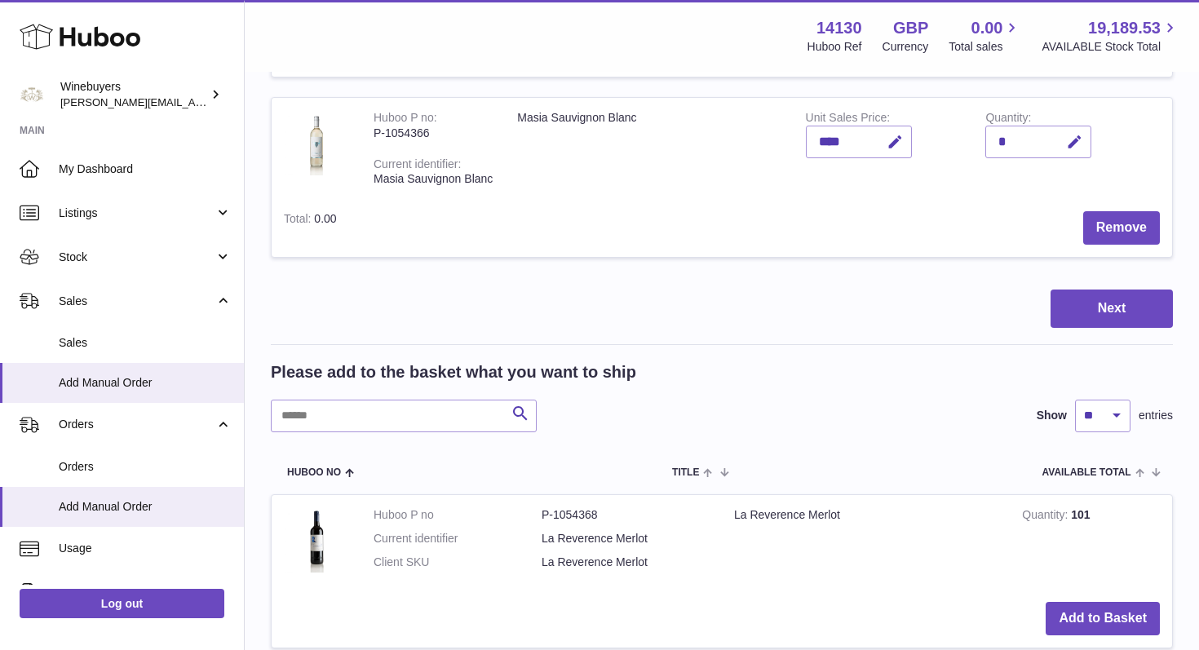
scroll to position [511, 0]
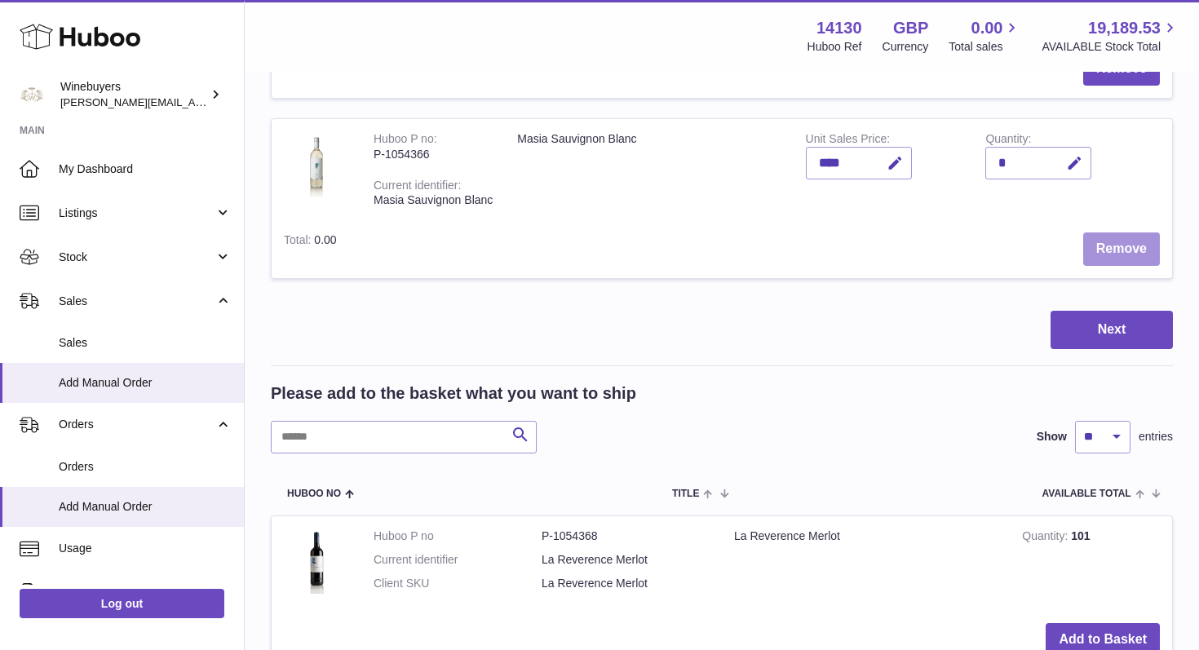
click at [1116, 257] on button "Remove" at bounding box center [1121, 248] width 77 height 33
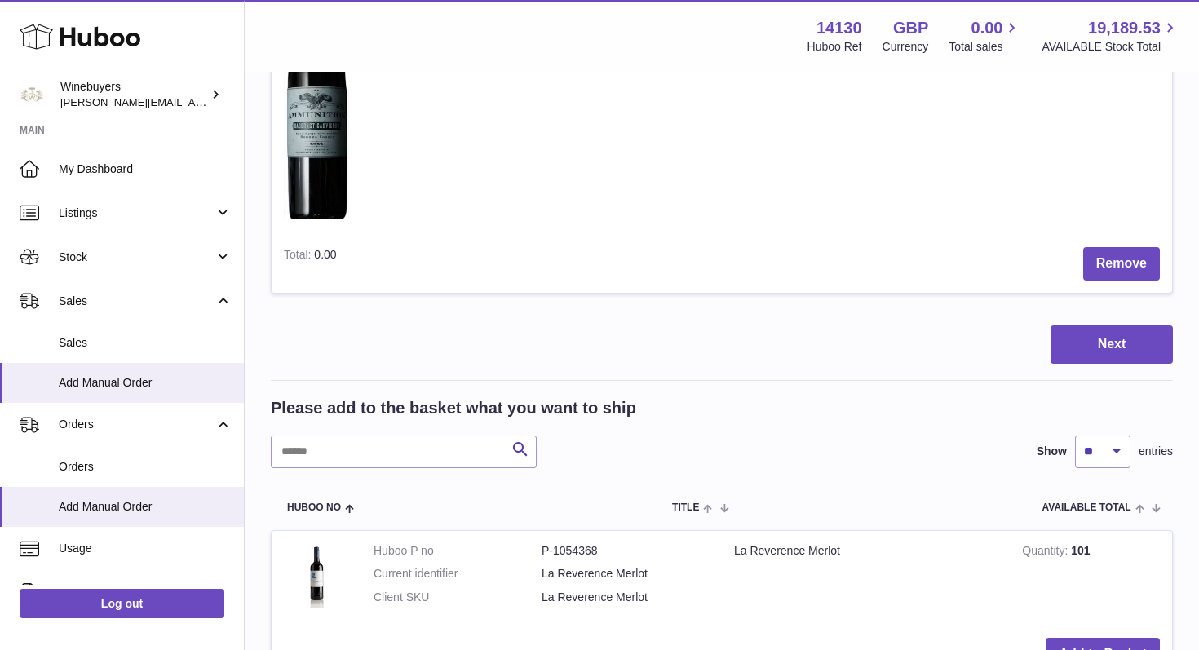
scroll to position [306, 0]
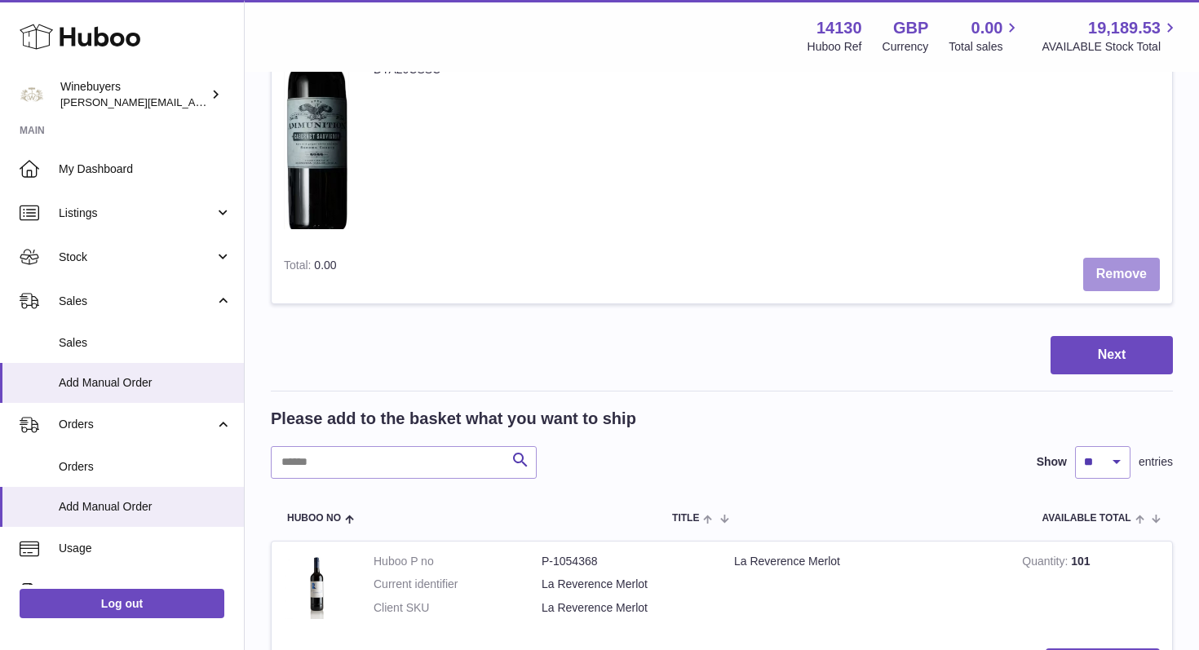
click at [1129, 282] on button "Remove" at bounding box center [1121, 274] width 77 height 33
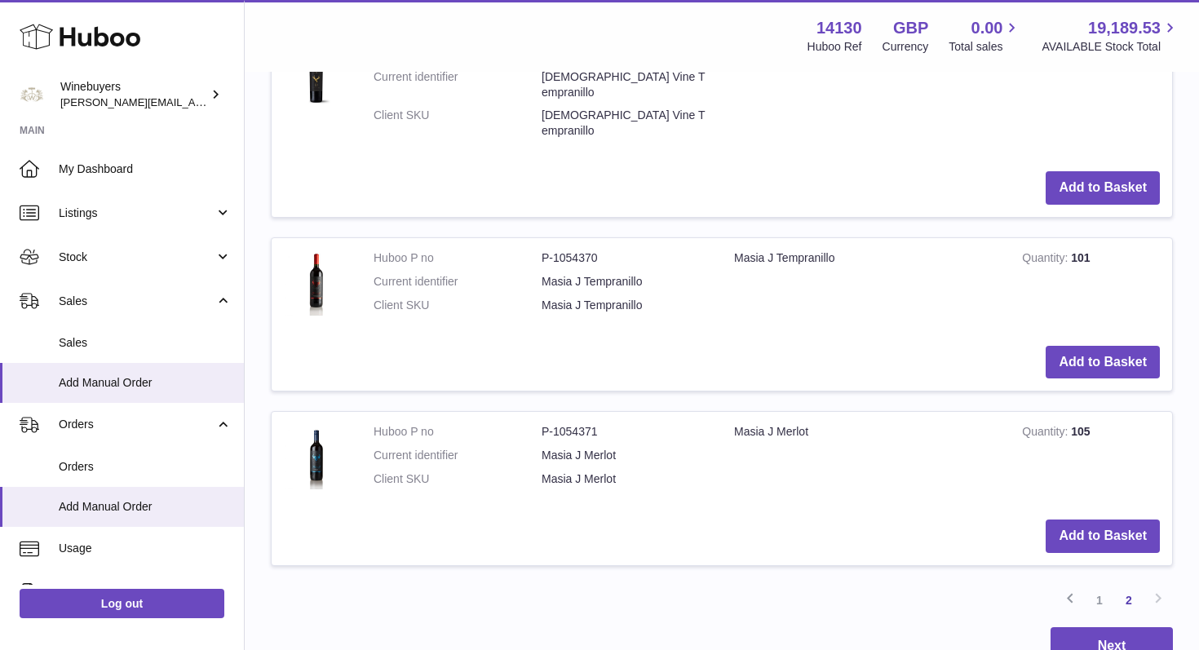
scroll to position [765, 0]
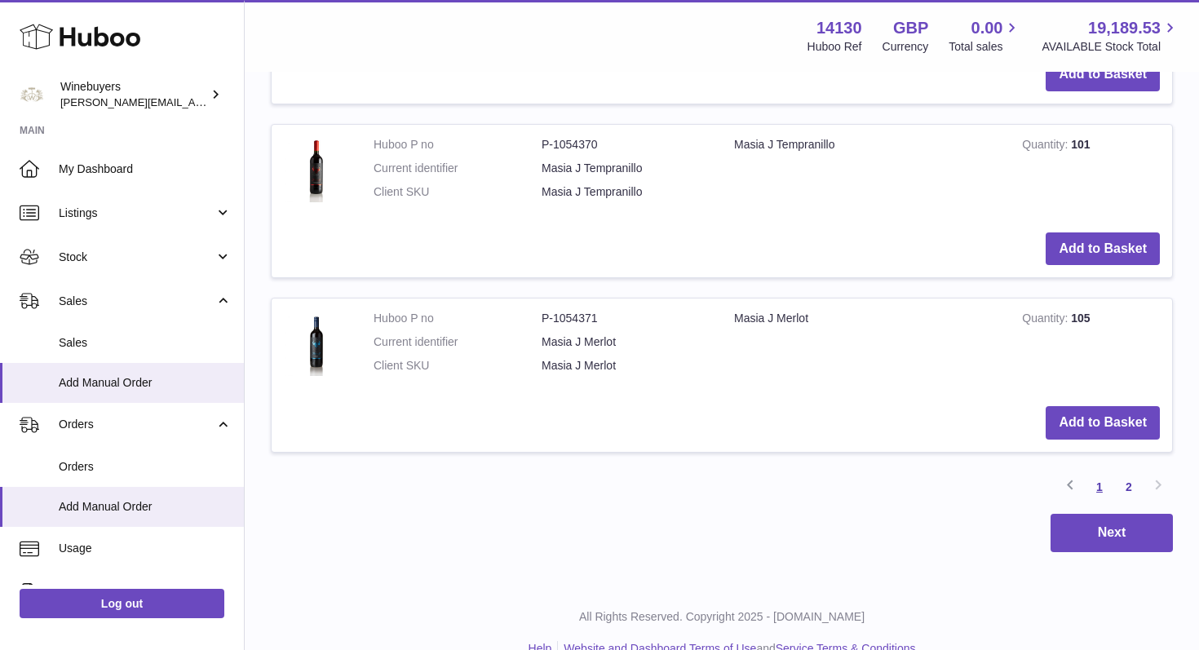
click at [1097, 472] on link "1" at bounding box center [1099, 486] width 29 height 29
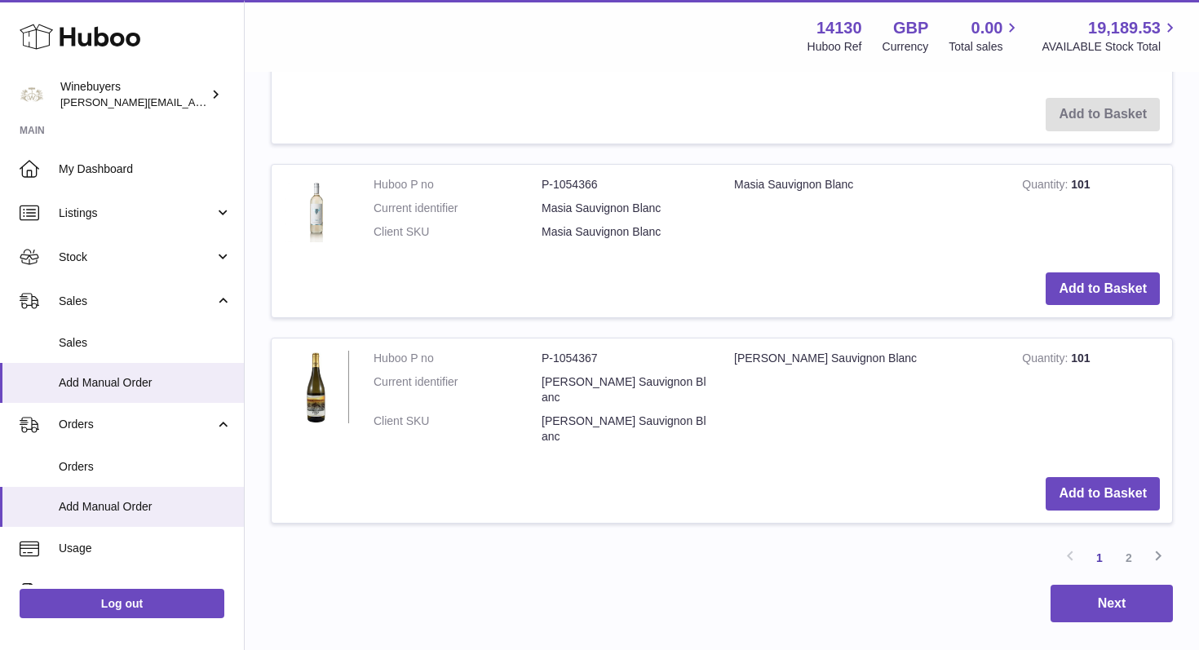
scroll to position [2286, 0]
